Goal: Task Accomplishment & Management: Complete application form

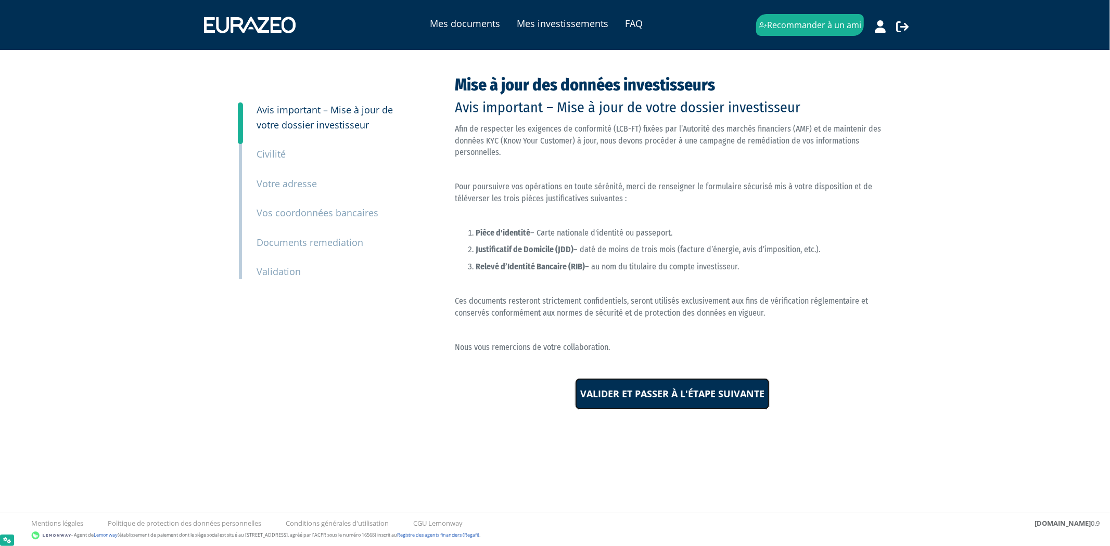
click at [639, 399] on input "Valider et passer à l'étape suivante" at bounding box center [672, 394] width 195 height 32
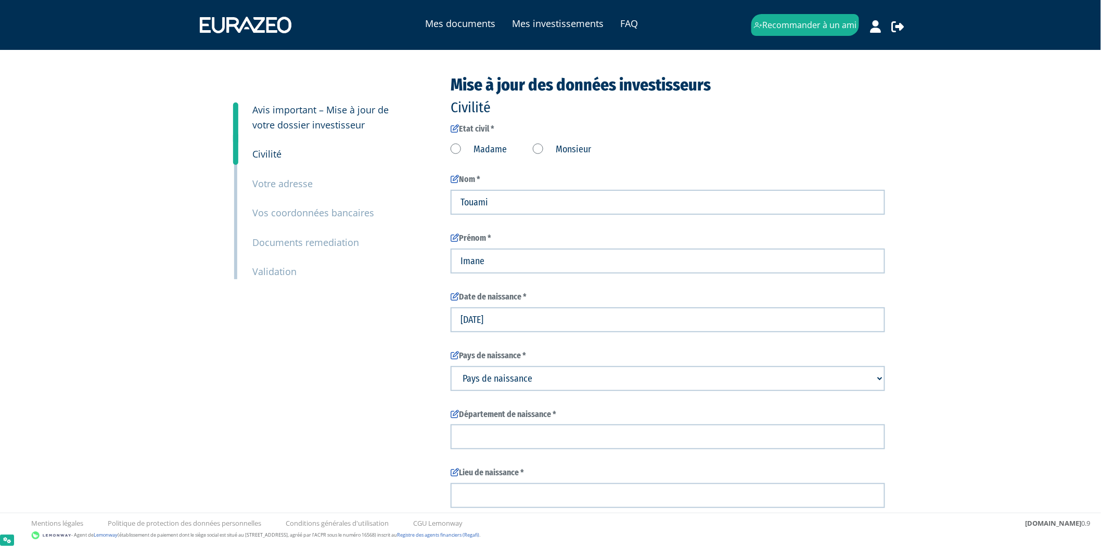
type input "6 20 37 83 23"
click at [488, 149] on label "Madame" at bounding box center [479, 150] width 56 height 14
click at [0, 0] on input "Madame" at bounding box center [0, 0] width 0 height 0
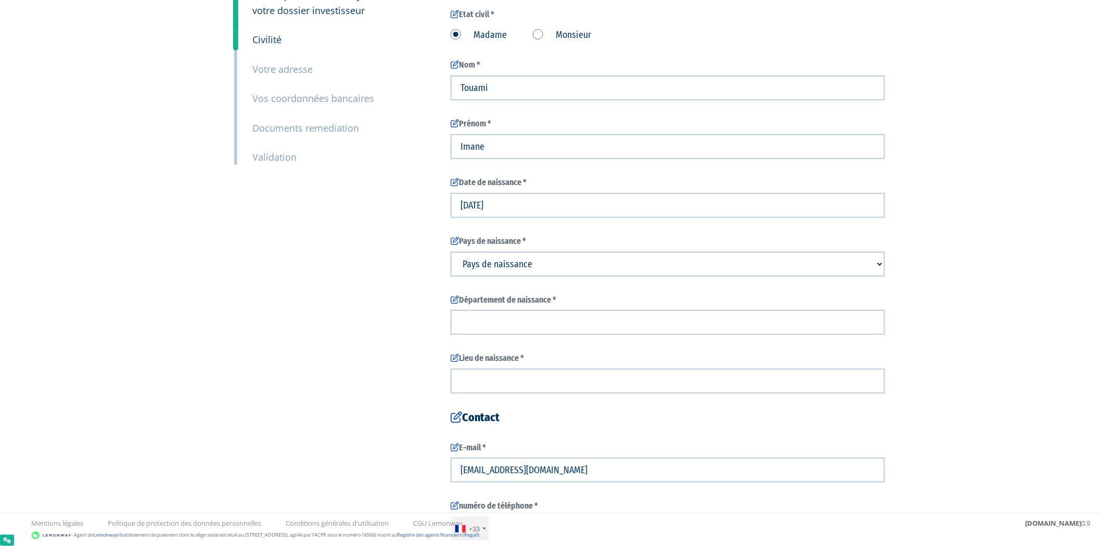
scroll to position [116, 0]
click at [510, 269] on select "Pays de naissance Afghanistan Afrique du Sud Albanie Algérie Allemagne Andorre" at bounding box center [668, 263] width 435 height 25
select select "75"
click at [451, 251] on select "Pays de naissance Afghanistan Afrique du Sud Albanie Algérie Allemagne Andorre" at bounding box center [668, 263] width 435 height 25
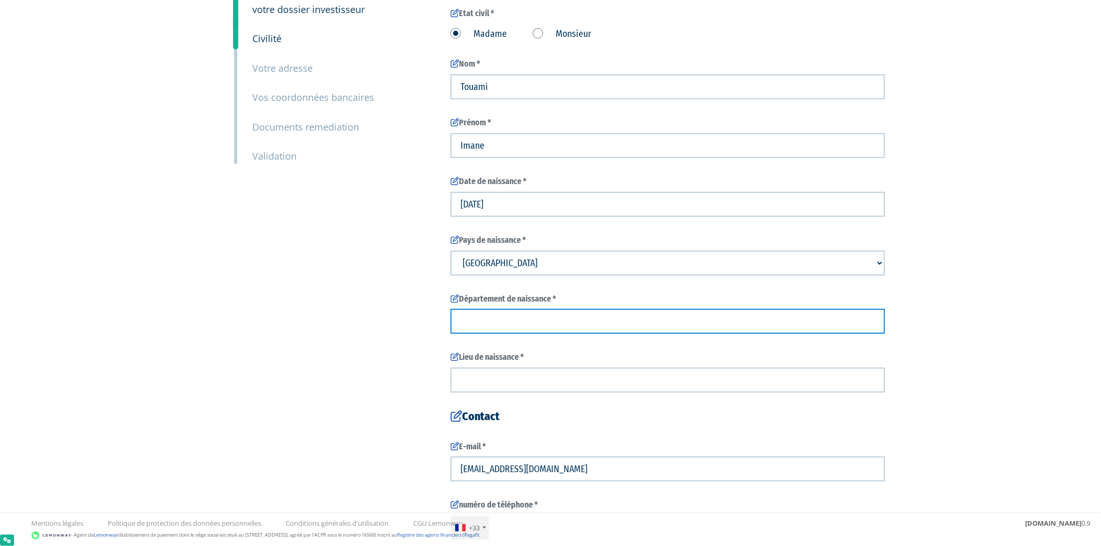
click at [500, 326] on input "text" at bounding box center [668, 321] width 435 height 25
type input "f"
type input "E"
type input "Test"
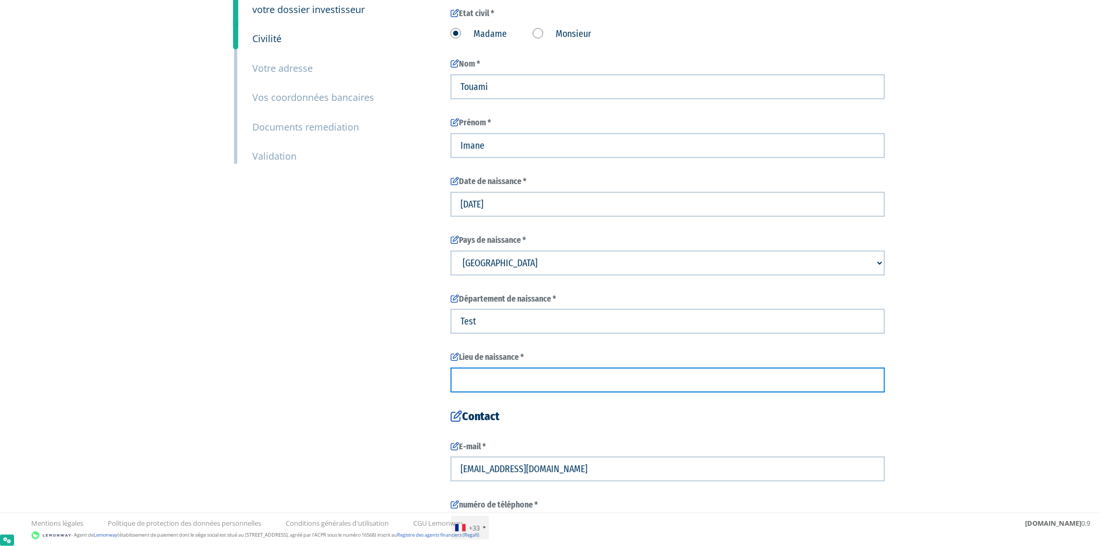
click at [480, 384] on input "text" at bounding box center [668, 380] width 435 height 25
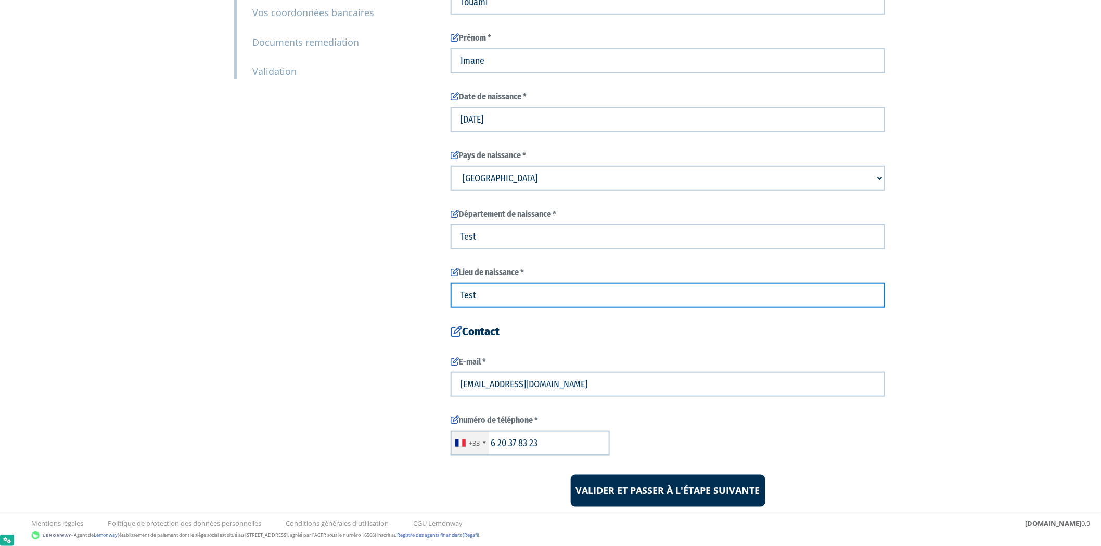
scroll to position [229, 0]
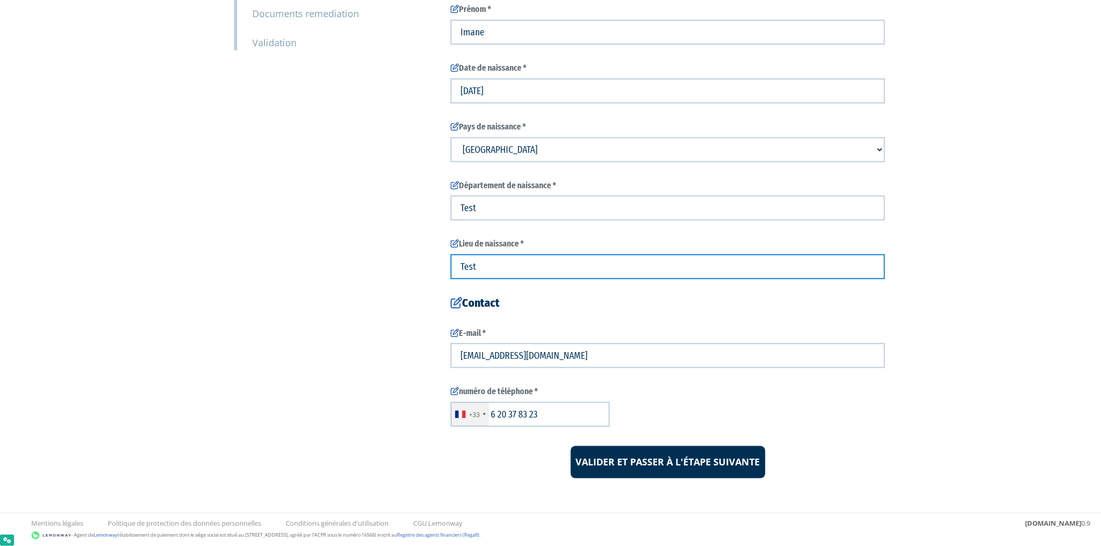
type input "Test"
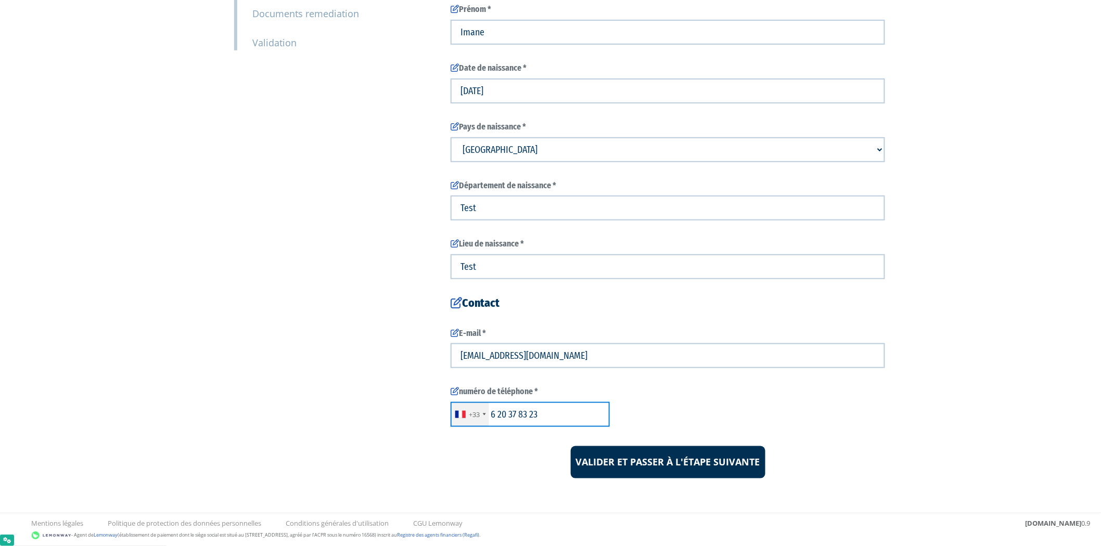
drag, startPoint x: 562, startPoint y: 417, endPoint x: 497, endPoint y: 417, distance: 64.5
click at [497, 417] on input "6 20 37 83 23" at bounding box center [530, 414] width 159 height 25
click at [497, 417] on input "6 13059449" at bounding box center [530, 414] width 159 height 25
type input "613059449"
click at [656, 456] on input "Valider et passer à l'étape suivante" at bounding box center [668, 462] width 195 height 32
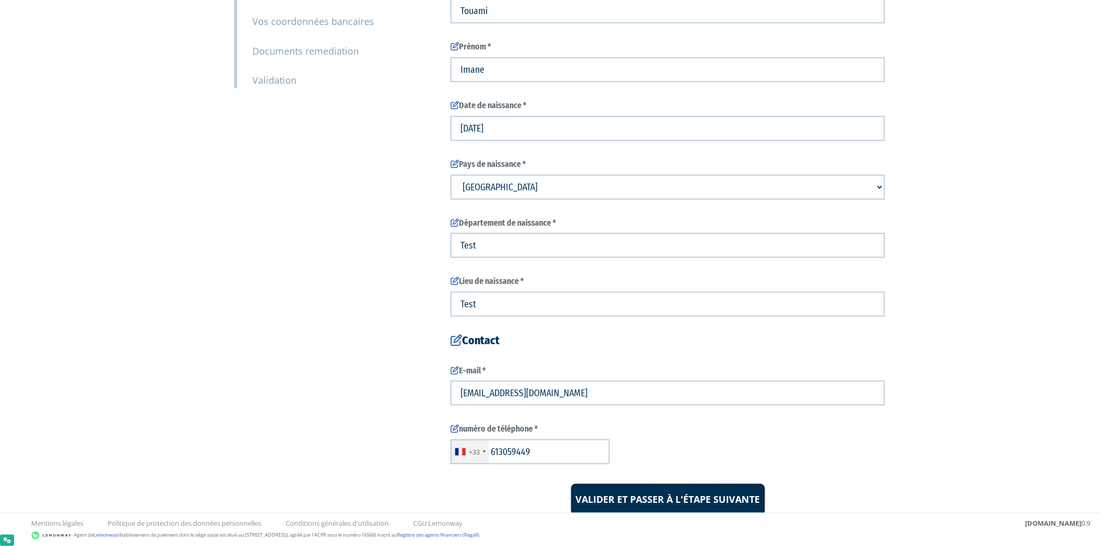
scroll to position [123, 0]
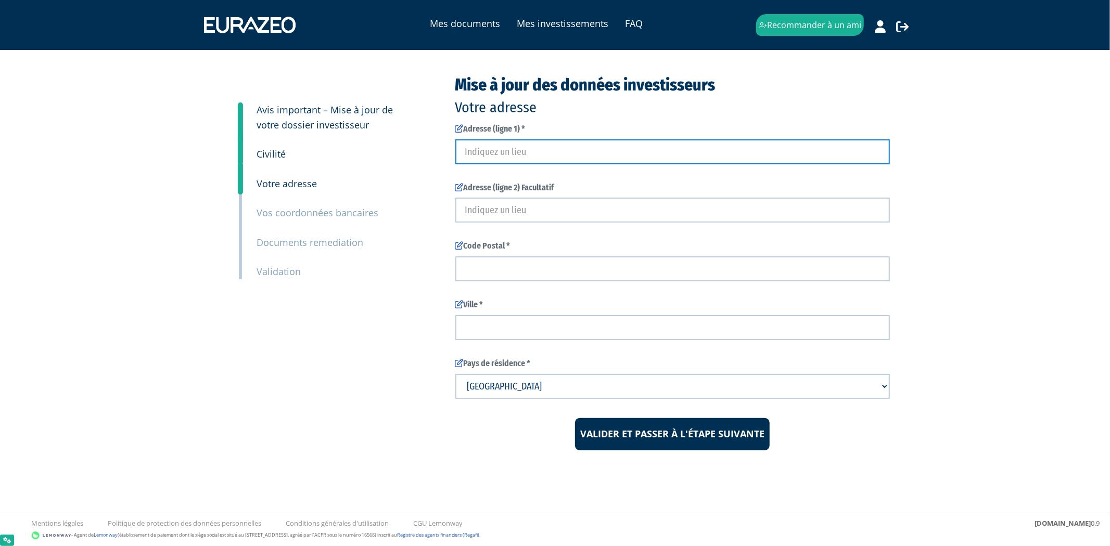
click at [568, 155] on input "text" at bounding box center [672, 151] width 435 height 25
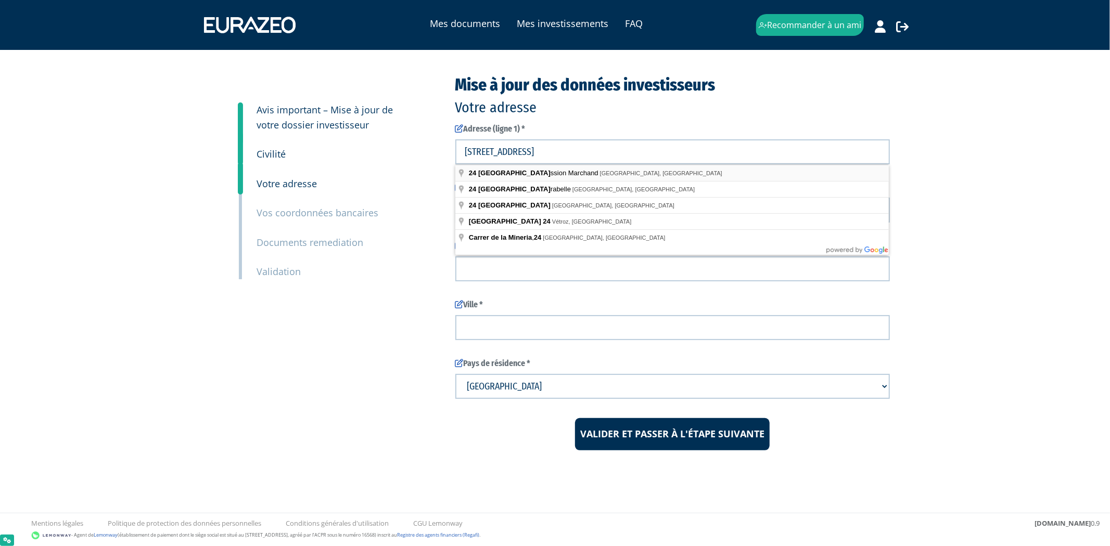
type input "24 Boulevard de la Mission Marchand, Courbevoie, France"
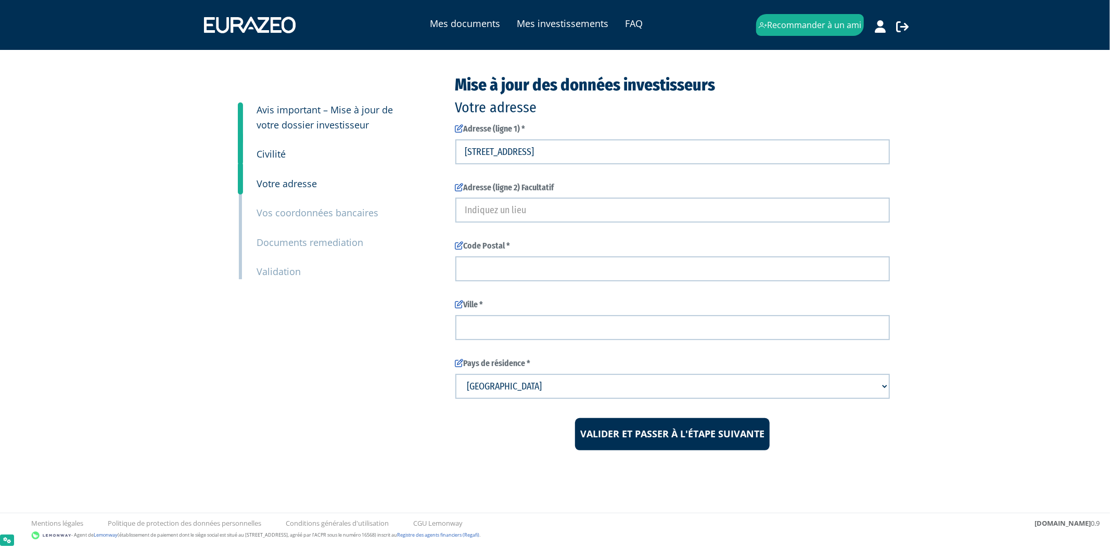
type input "Courbevoie"
type input "92400"
type input "24 Boulevard de la Mission Marchand"
click at [654, 442] on input "Valider et passer à l'étape suivante" at bounding box center [672, 434] width 195 height 32
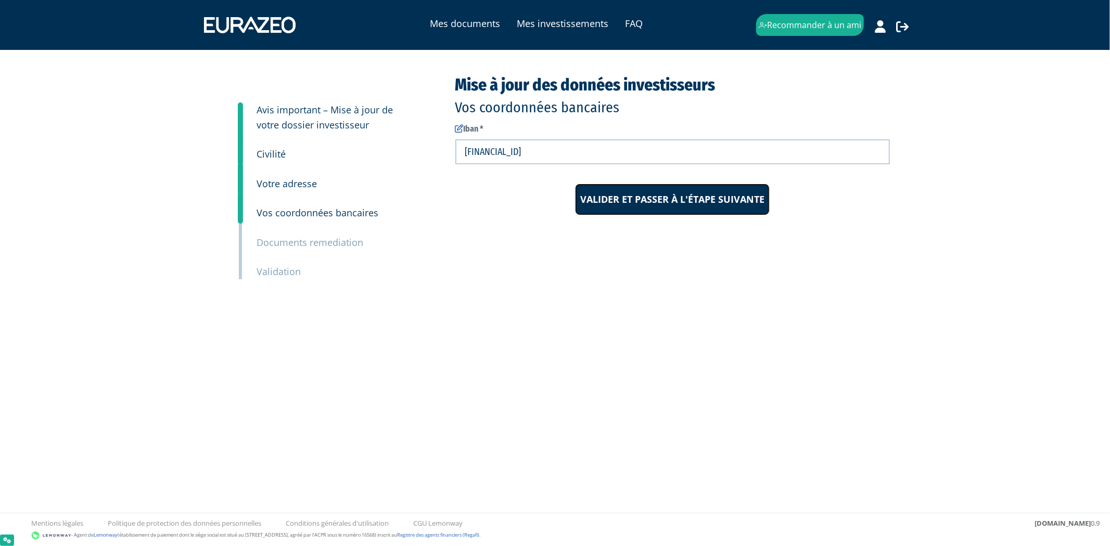
click at [642, 199] on input "Valider et passer à l'étape suivante" at bounding box center [672, 200] width 195 height 32
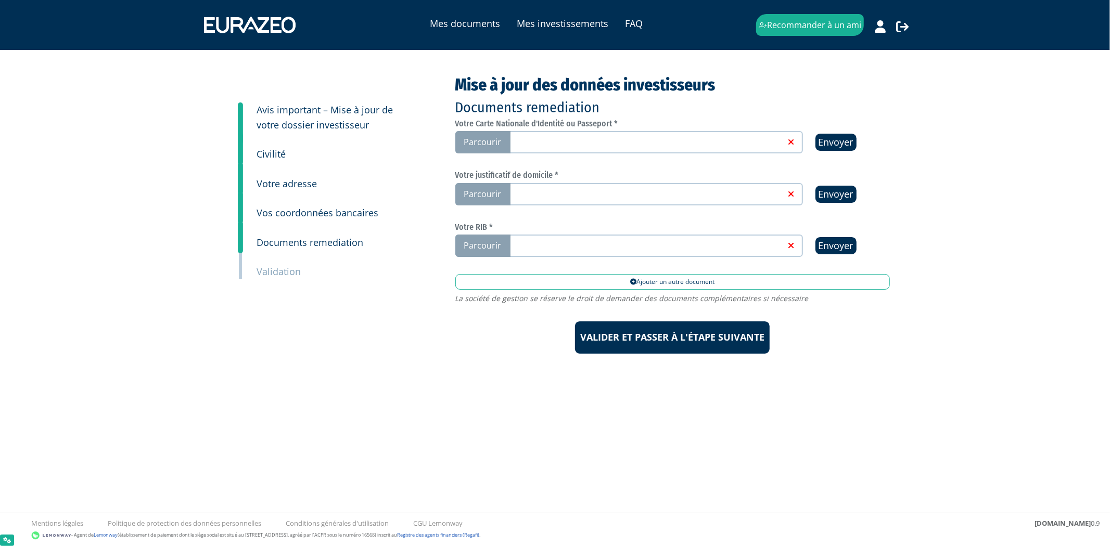
click at [648, 144] on link at bounding box center [646, 141] width 278 height 10
click at [0, 0] on input "Parcourir" at bounding box center [0, 0] width 0 height 0
click at [487, 189] on span "Parcourir" at bounding box center [482, 194] width 55 height 22
click at [0, 0] on input "Parcourir" at bounding box center [0, 0] width 0 height 0
click at [638, 249] on label "Parcourir" at bounding box center [629, 246] width 348 height 22
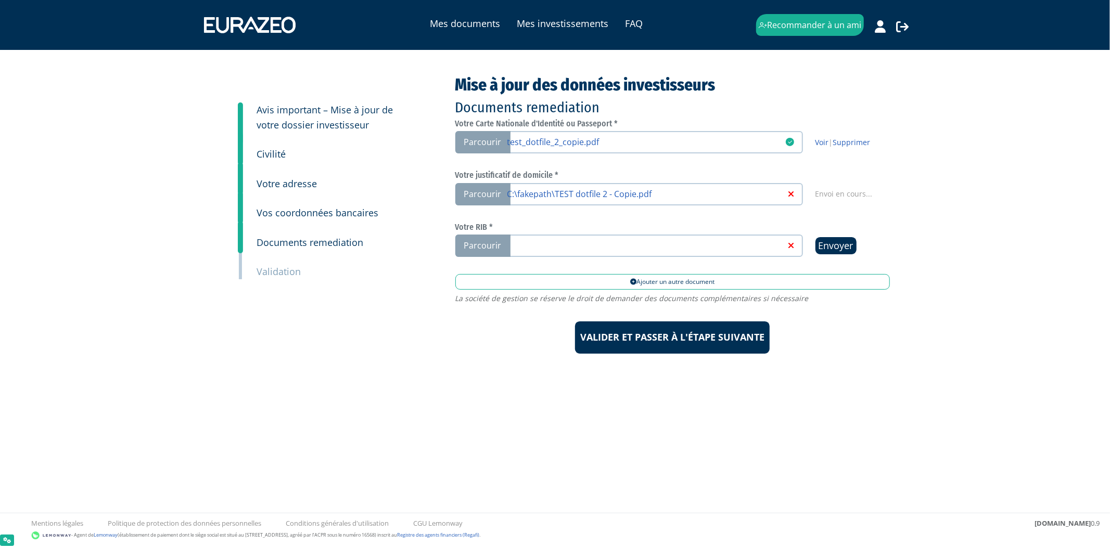
click at [0, 0] on input "Parcourir" at bounding box center [0, 0] width 0 height 0
click at [733, 241] on link at bounding box center [646, 245] width 278 height 10
click at [0, 0] on input "Parcourir" at bounding box center [0, 0] width 0 height 0
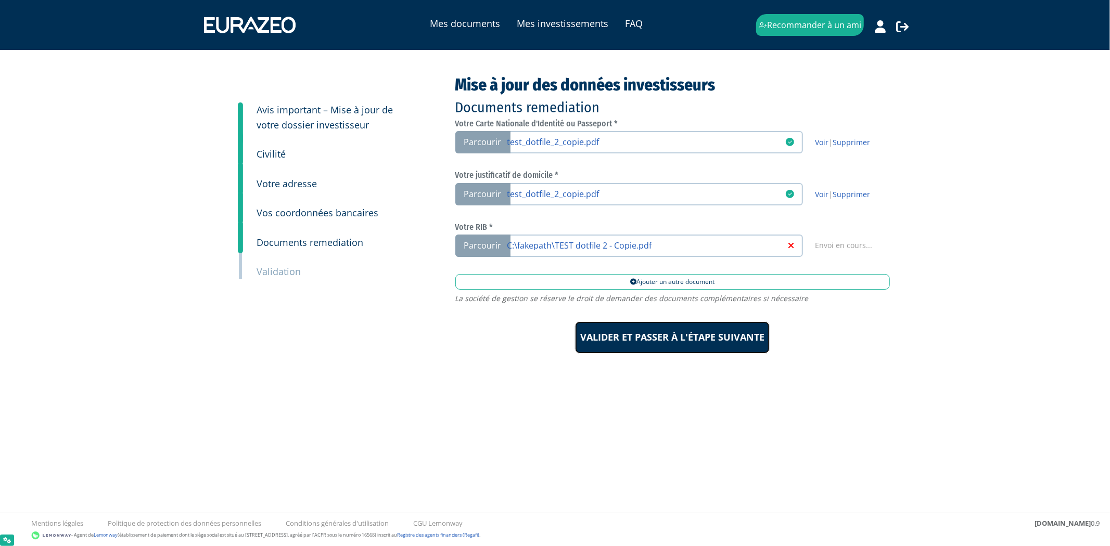
click at [677, 342] on input "Valider et passer à l'étape suivante" at bounding box center [672, 338] width 195 height 32
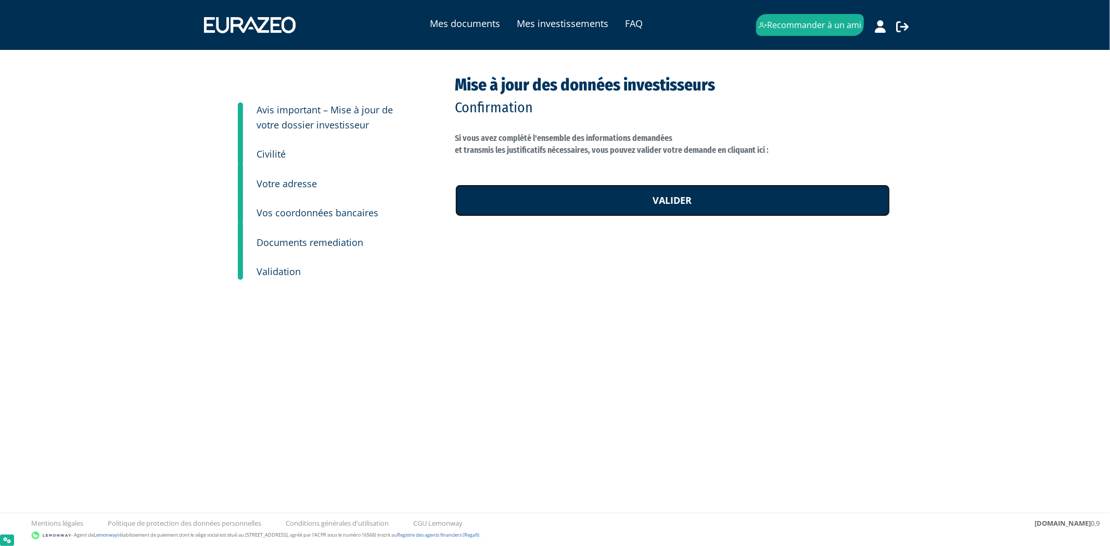
click at [580, 215] on link "Valider" at bounding box center [672, 201] width 435 height 32
